Goal: Information Seeking & Learning: Find contact information

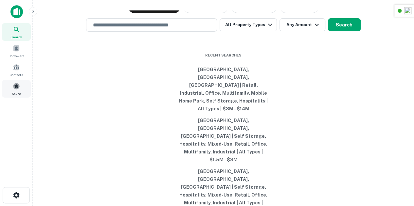
click at [6, 86] on div "Saved" at bounding box center [16, 89] width 29 height 18
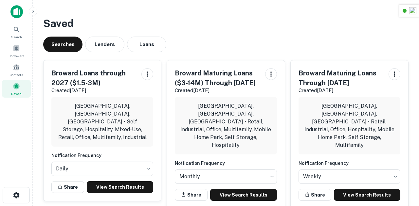
click at [227, 35] on div "Saved Searches Lenders Loans Broward Loans through 2027 ($1.5-3M) Created [DATE…" at bounding box center [226, 114] width 376 height 209
click at [120, 182] on link "View Search Results" at bounding box center [120, 188] width 66 height 12
click at [244, 189] on link "View Search Results" at bounding box center [243, 195] width 66 height 12
click at [133, 182] on link "View Search Results" at bounding box center [120, 188] width 66 height 12
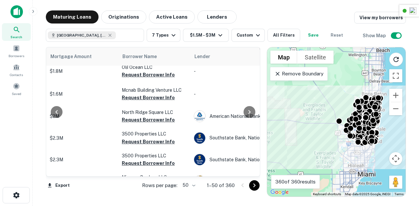
scroll to position [1046, 166]
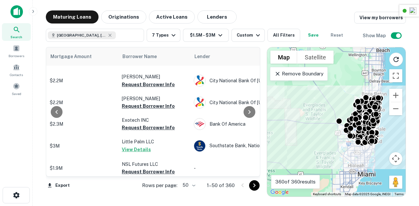
click at [252, 185] on icon "Go to next page" at bounding box center [254, 186] width 8 height 8
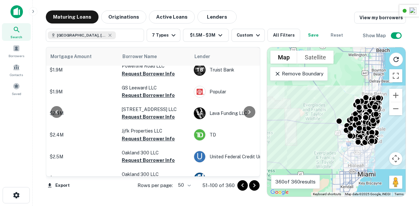
scroll to position [0, 166]
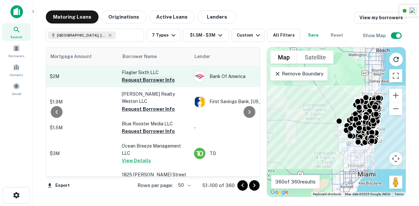
click at [141, 80] on button "Request Borrower Info" at bounding box center [148, 80] width 53 height 8
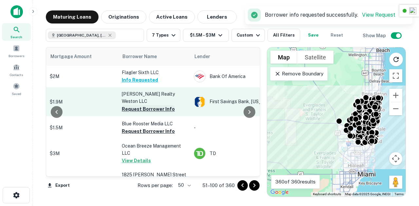
click at [145, 105] on button "Request Borrower Info" at bounding box center [148, 109] width 53 height 8
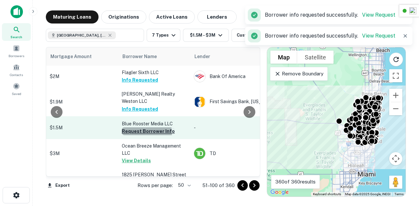
click at [140, 130] on button "Request Borrower Info" at bounding box center [148, 132] width 53 height 8
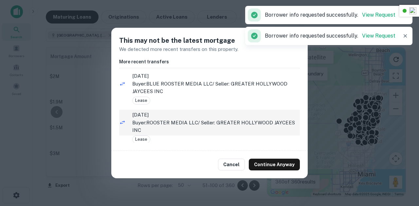
scroll to position [4, 0]
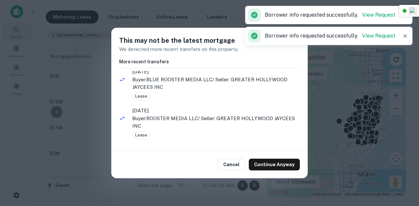
click at [230, 159] on div "Cancel Continue Anyway" at bounding box center [209, 164] width 196 height 27
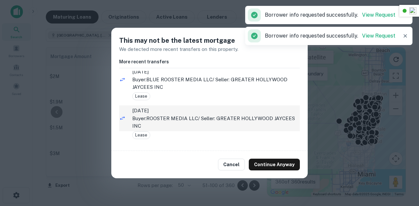
scroll to position [9, 0]
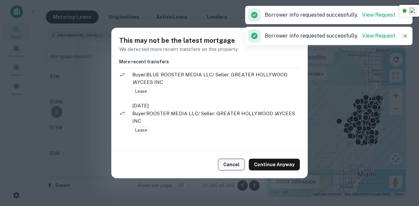
click at [236, 161] on button "Cancel" at bounding box center [231, 165] width 27 height 12
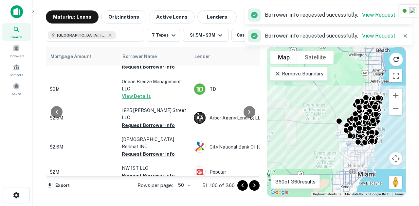
scroll to position [71, 166]
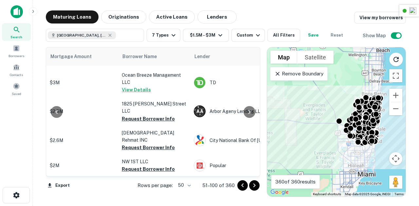
click at [243, 188] on icon "Go to previous page" at bounding box center [243, 186] width 8 height 8
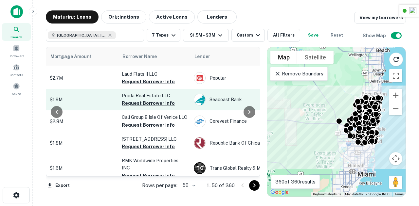
scroll to position [640, 166]
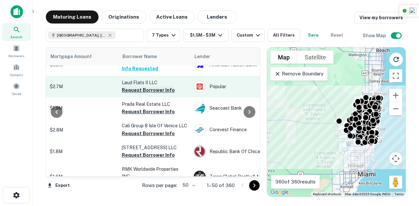
click at [144, 86] on button "Request Borrower Info" at bounding box center [148, 90] width 53 height 8
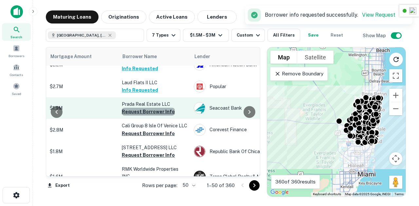
click at [151, 108] on button "Request Borrower Info" at bounding box center [148, 112] width 53 height 8
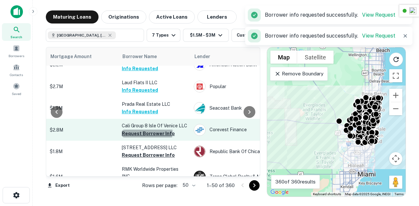
click at [146, 130] on button "Request Borrower Info" at bounding box center [148, 134] width 53 height 8
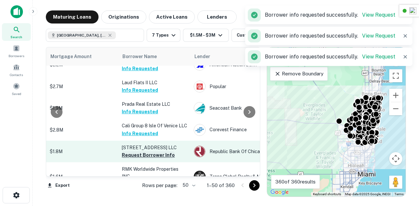
click at [145, 151] on button "Request Borrower Info" at bounding box center [148, 155] width 53 height 8
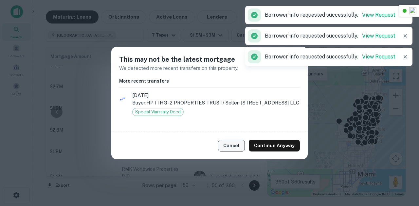
click at [236, 146] on button "Cancel" at bounding box center [231, 146] width 27 height 12
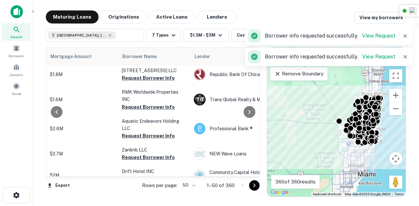
scroll to position [718, 166]
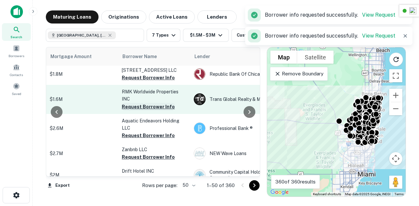
click at [152, 104] on button "Request Borrower Info" at bounding box center [148, 107] width 53 height 8
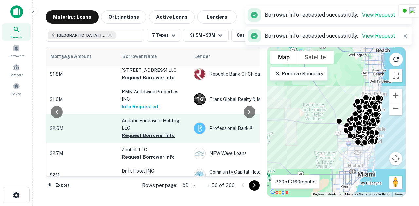
click at [154, 133] on button "Request Borrower Info" at bounding box center [148, 136] width 53 height 8
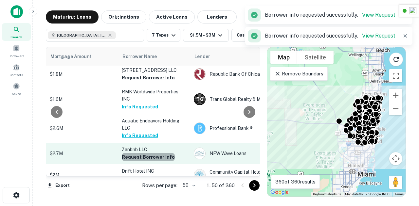
click at [148, 155] on button "Request Borrower Info" at bounding box center [148, 157] width 53 height 8
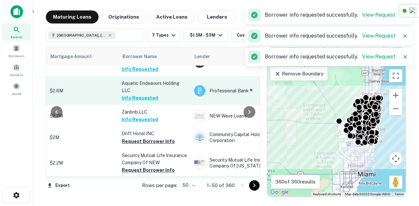
scroll to position [804, 166]
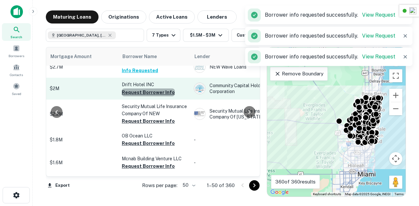
click at [156, 89] on button "Request Borrower Info" at bounding box center [148, 93] width 53 height 8
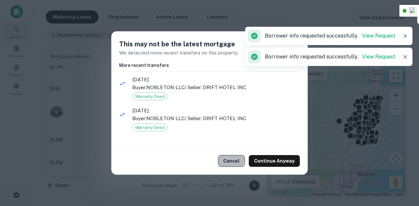
click at [224, 160] on button "Cancel" at bounding box center [231, 161] width 27 height 12
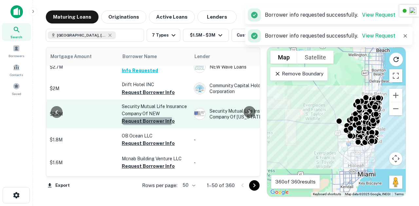
click at [142, 117] on button "Request Borrower Info" at bounding box center [148, 121] width 53 height 8
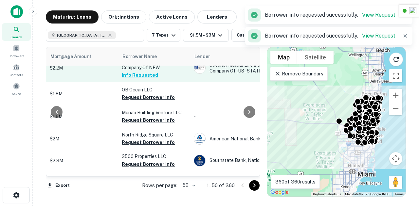
scroll to position [851, 166]
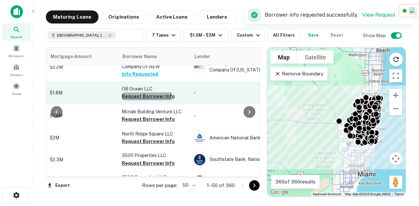
click at [145, 93] on button "Request Borrower Info" at bounding box center [148, 97] width 53 height 8
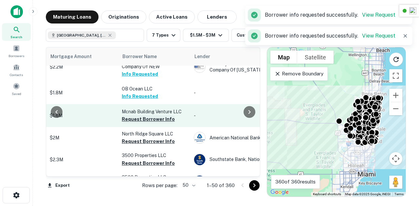
click at [159, 117] on button "Request Borrower Info" at bounding box center [148, 120] width 53 height 8
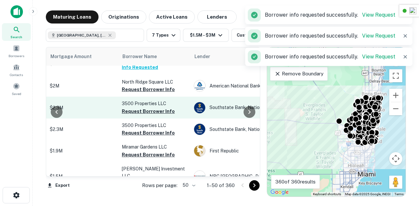
scroll to position [904, 166]
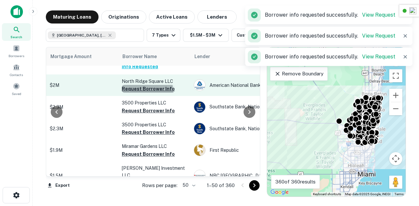
click at [147, 92] on button "Request Borrower Info" at bounding box center [148, 89] width 53 height 8
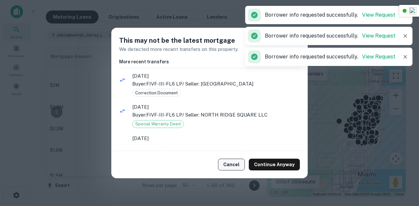
click at [236, 160] on button "Cancel" at bounding box center [231, 165] width 27 height 12
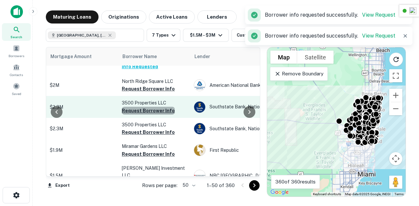
click at [150, 113] on button "Request Borrower Info" at bounding box center [148, 111] width 53 height 8
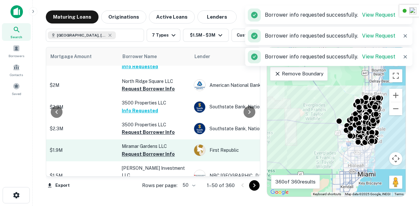
click at [151, 153] on button "Request Borrower Info" at bounding box center [148, 155] width 53 height 8
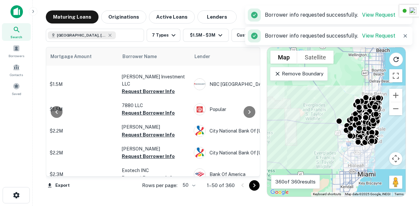
scroll to position [996, 166]
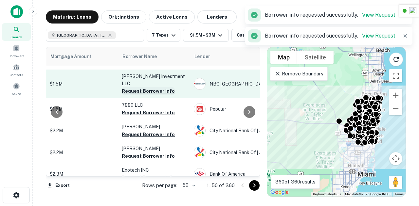
click at [148, 87] on button "Request Borrower Info" at bounding box center [148, 91] width 53 height 8
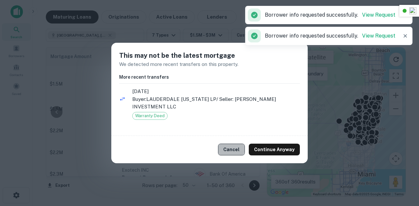
click at [231, 145] on button "Cancel" at bounding box center [231, 150] width 27 height 12
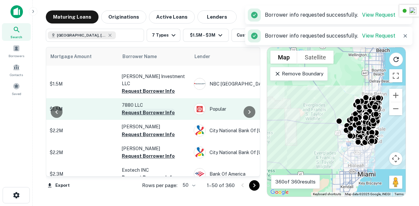
click at [132, 109] on button "Request Borrower Info" at bounding box center [148, 113] width 53 height 8
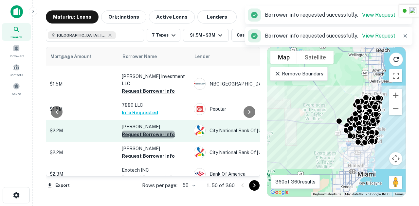
click at [153, 131] on button "Request Borrower Info" at bounding box center [148, 135] width 53 height 8
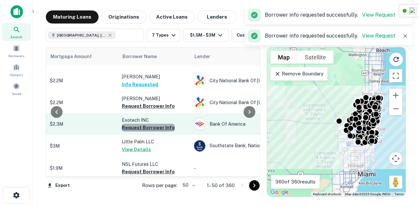
click at [154, 124] on button "Request Borrower Info" at bounding box center [148, 128] width 53 height 8
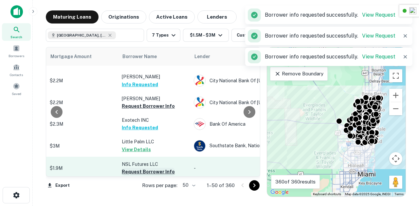
click at [154, 168] on button "Request Borrower Info" at bounding box center [148, 172] width 53 height 8
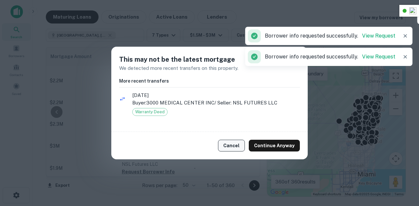
click at [237, 142] on button "Cancel" at bounding box center [231, 146] width 27 height 12
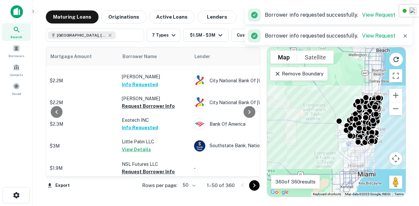
click at [255, 187] on icon "Go to next page" at bounding box center [254, 186] width 8 height 8
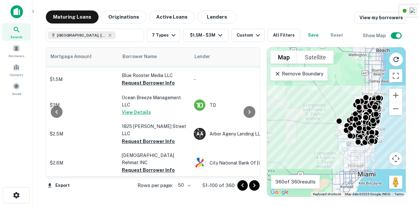
scroll to position [49, 166]
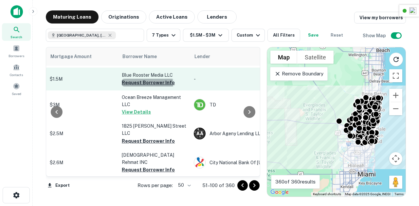
click at [147, 81] on button "Request Borrower Info" at bounding box center [148, 83] width 53 height 8
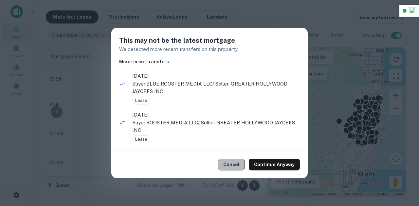
click at [238, 169] on button "Cancel" at bounding box center [231, 165] width 27 height 12
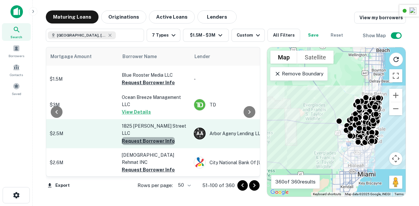
click at [151, 137] on button "Request Borrower Info" at bounding box center [148, 141] width 53 height 8
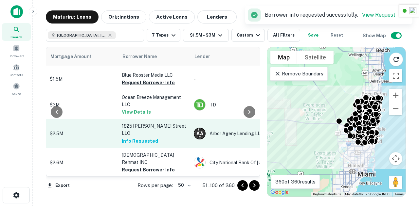
scroll to position [93, 166]
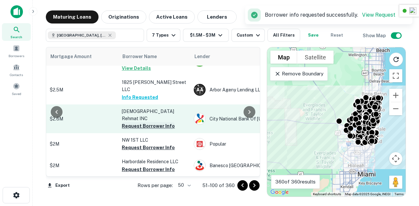
click at [151, 122] on button "Request Borrower Info" at bounding box center [148, 126] width 53 height 8
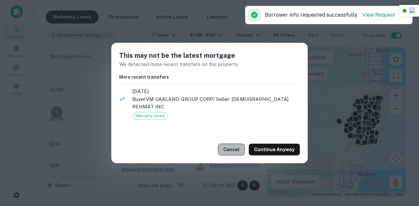
click at [228, 144] on button "Cancel" at bounding box center [231, 150] width 27 height 12
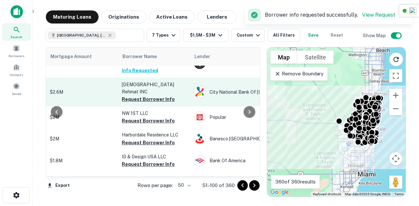
scroll to position [121, 166]
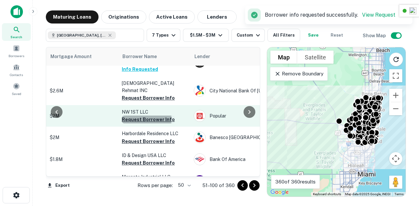
click at [138, 116] on button "Request Borrower Info" at bounding box center [148, 120] width 53 height 8
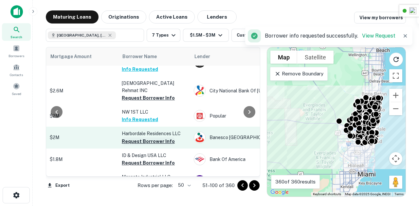
click at [150, 138] on button "Request Borrower Info" at bounding box center [148, 142] width 53 height 8
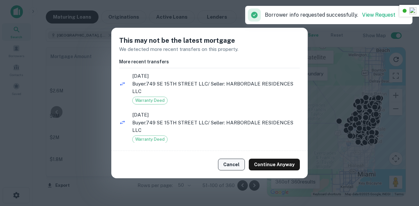
click at [235, 165] on button "Cancel" at bounding box center [231, 165] width 27 height 12
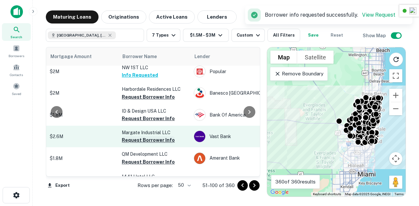
scroll to position [187, 166]
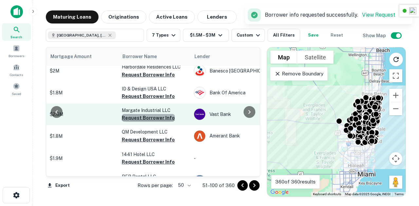
click at [164, 114] on button "Request Borrower Info" at bounding box center [148, 118] width 53 height 8
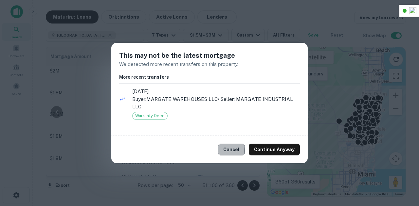
click at [224, 151] on button "Cancel" at bounding box center [231, 150] width 27 height 12
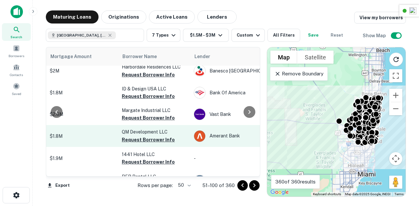
scroll to position [216, 166]
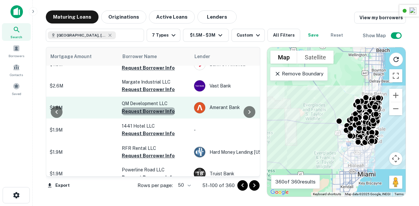
click at [154, 108] on button "Request Borrower Info" at bounding box center [148, 112] width 53 height 8
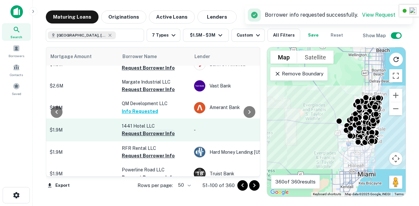
click at [152, 130] on button "Request Borrower Info" at bounding box center [148, 134] width 53 height 8
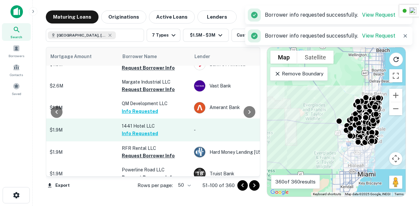
scroll to position [272, 166]
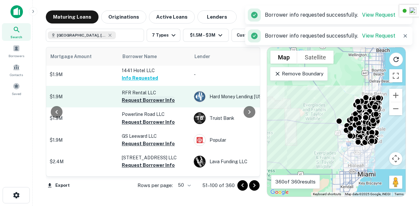
click at [142, 97] on button "Request Borrower Info" at bounding box center [148, 101] width 53 height 8
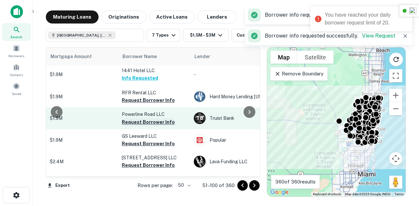
click at [150, 118] on button "Request Borrower Info" at bounding box center [148, 122] width 53 height 8
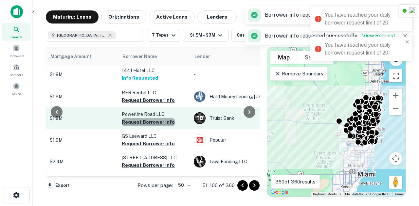
click at [150, 118] on button "Request Borrower Info" at bounding box center [148, 122] width 53 height 8
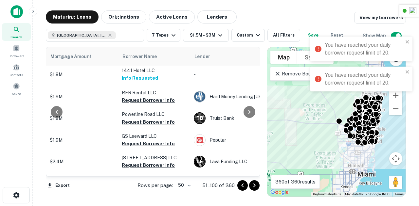
click at [14, 60] on div "Search Borrowers Contacts Saved" at bounding box center [16, 60] width 33 height 75
